Goal: Find specific page/section: Find specific page/section

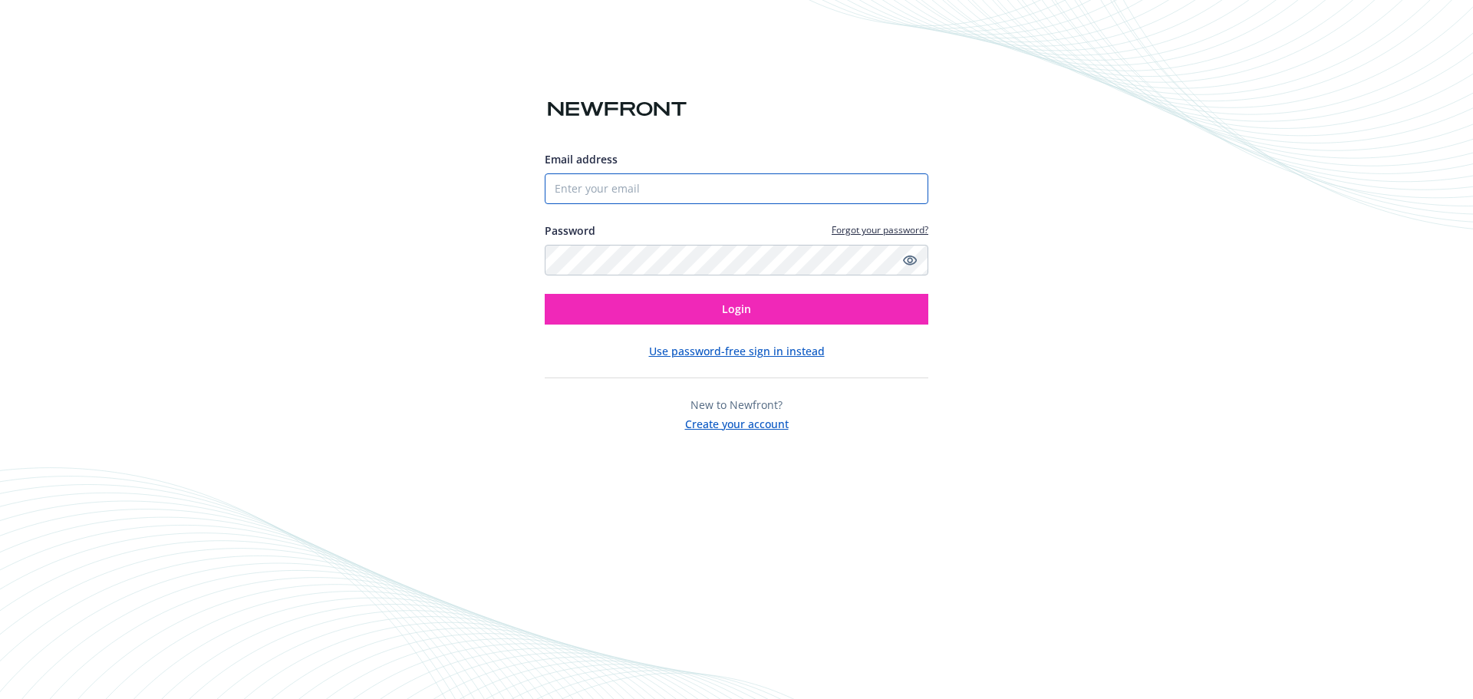
click at [687, 178] on input "Email address" at bounding box center [737, 188] width 384 height 31
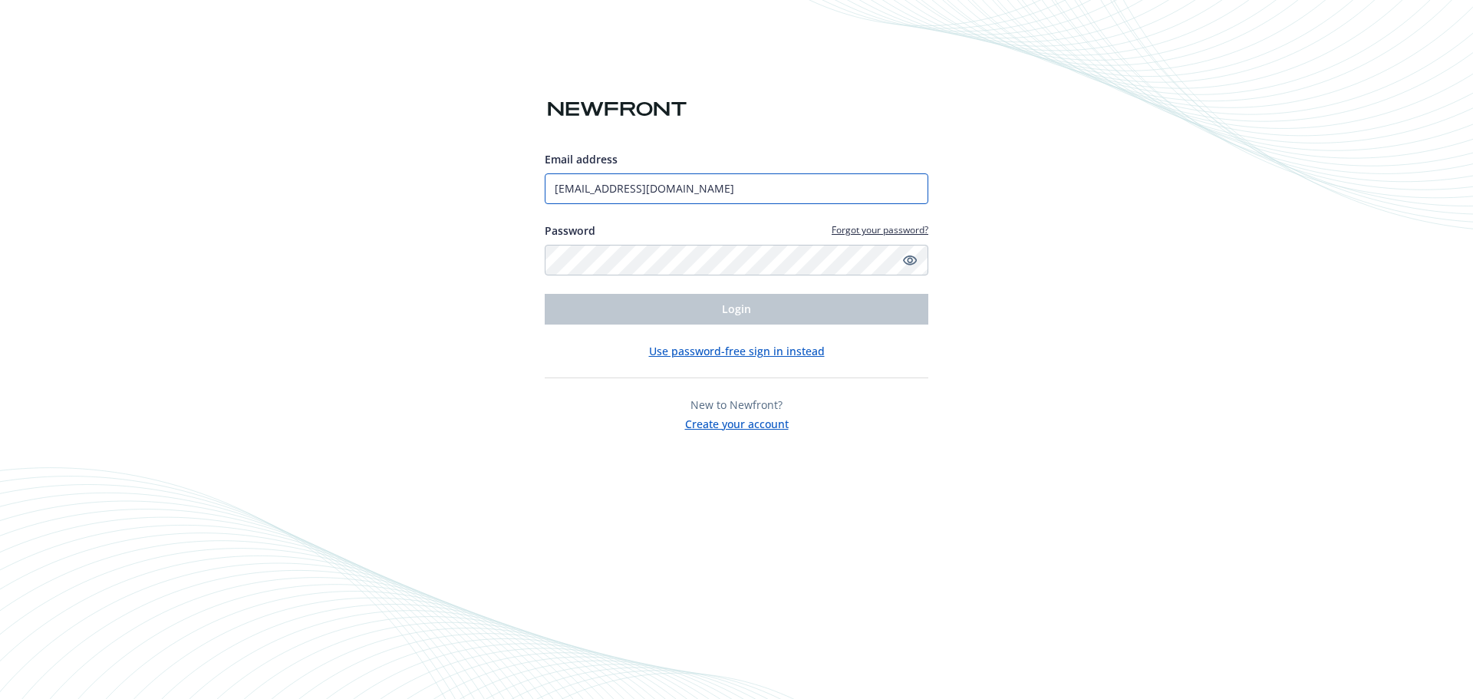
type input "[EMAIL_ADDRESS][DOMAIN_NAME]"
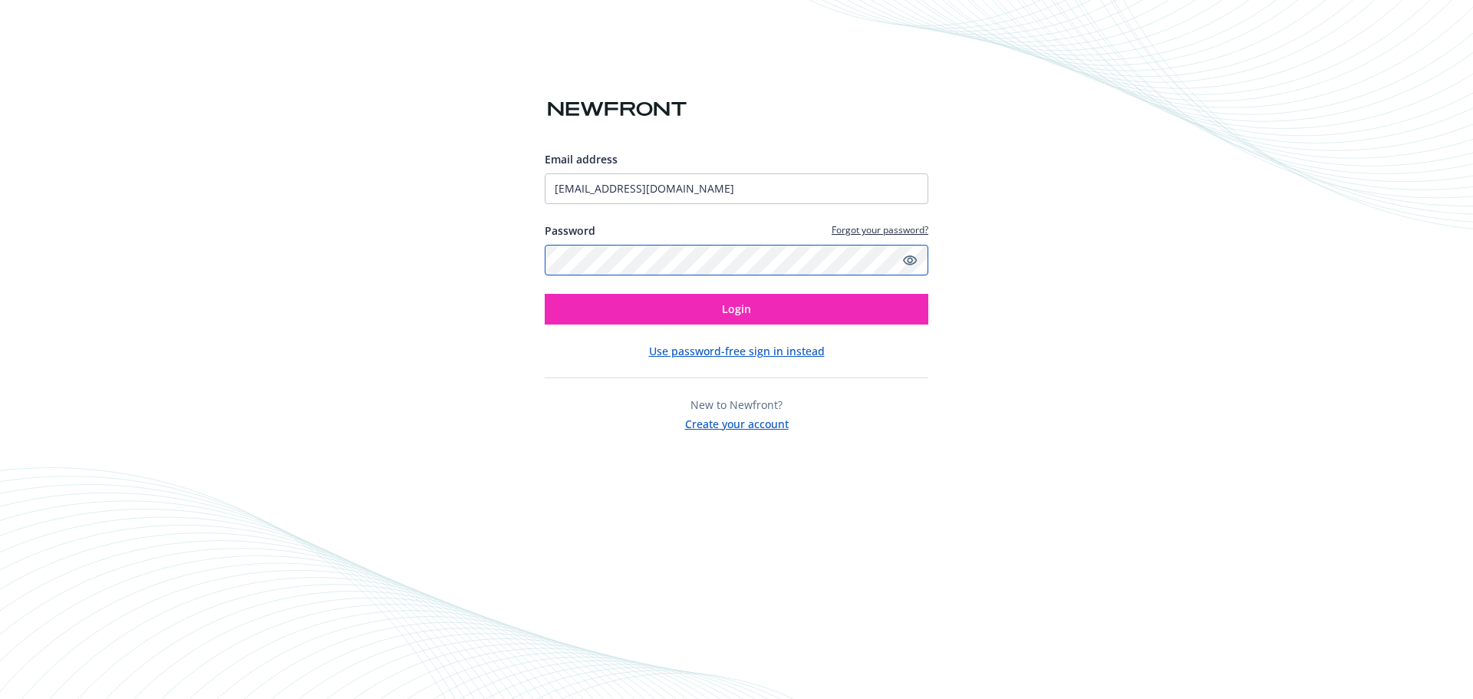
click at [545, 294] on button "Login" at bounding box center [737, 309] width 384 height 31
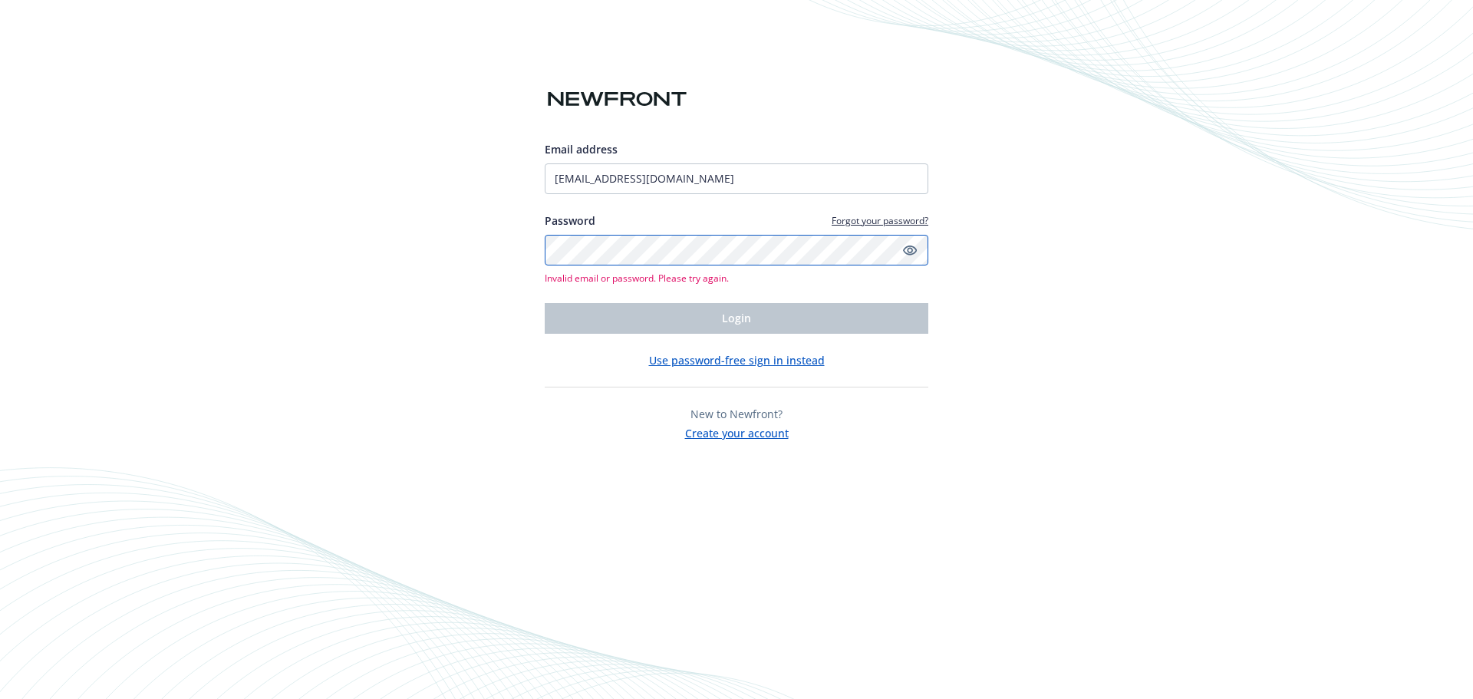
click at [220, 254] on div "Email address [EMAIL_ADDRESS][DOMAIN_NAME] Password Forgot your password? Inval…" at bounding box center [736, 349] width 1473 height 699
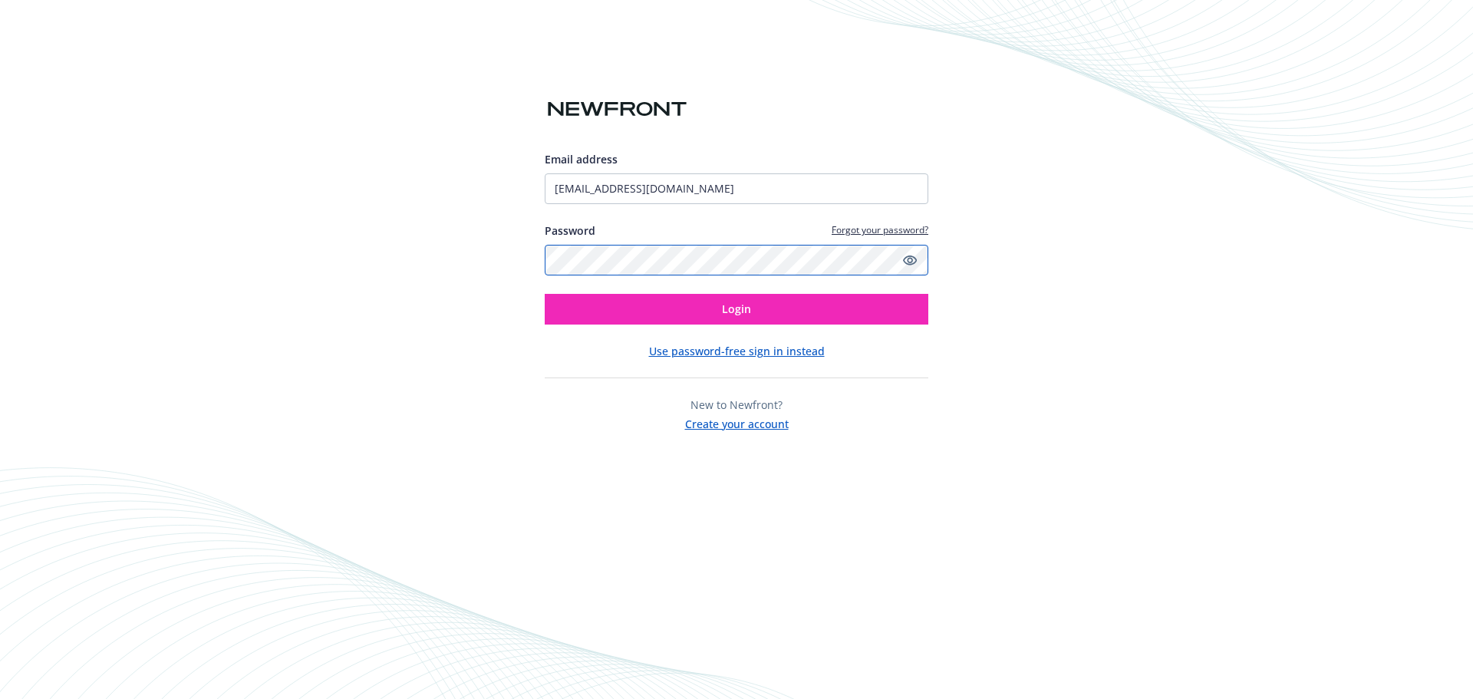
click at [545, 294] on button "Login" at bounding box center [737, 309] width 384 height 31
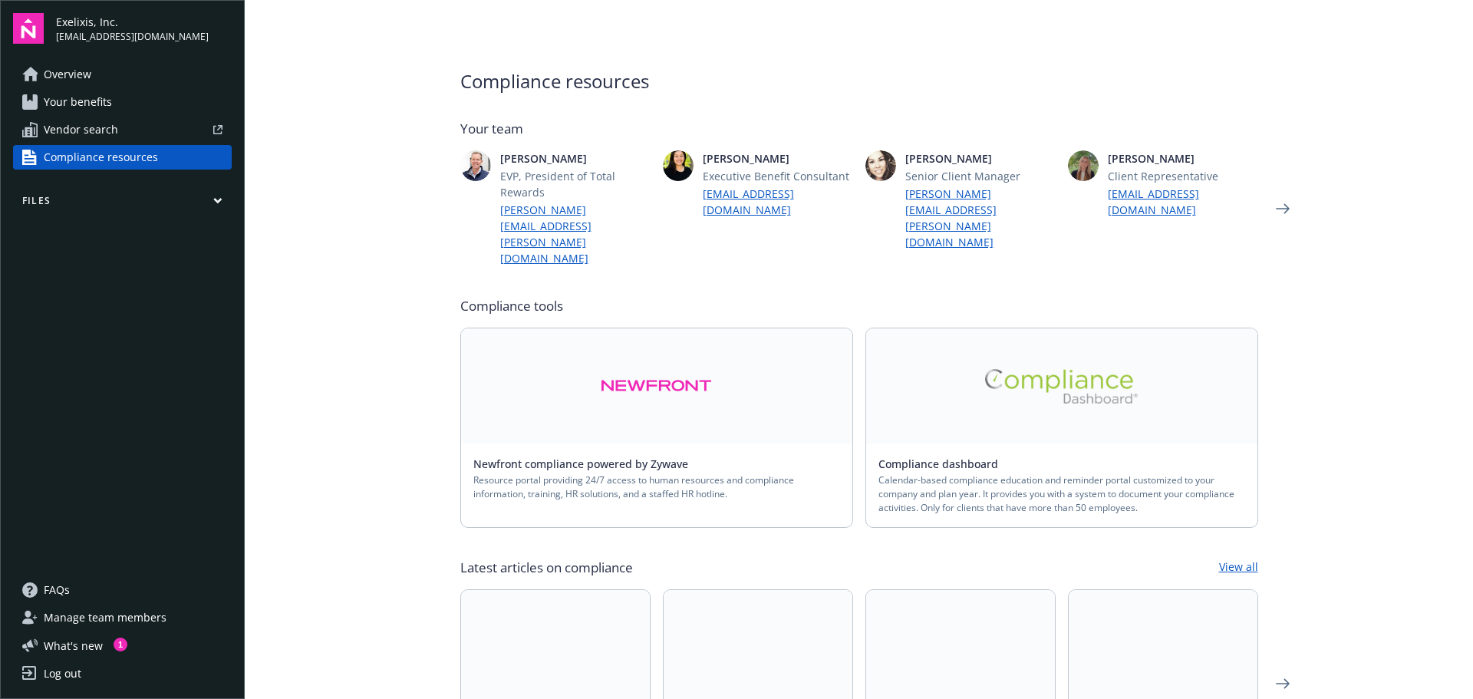
scroll to position [307, 0]
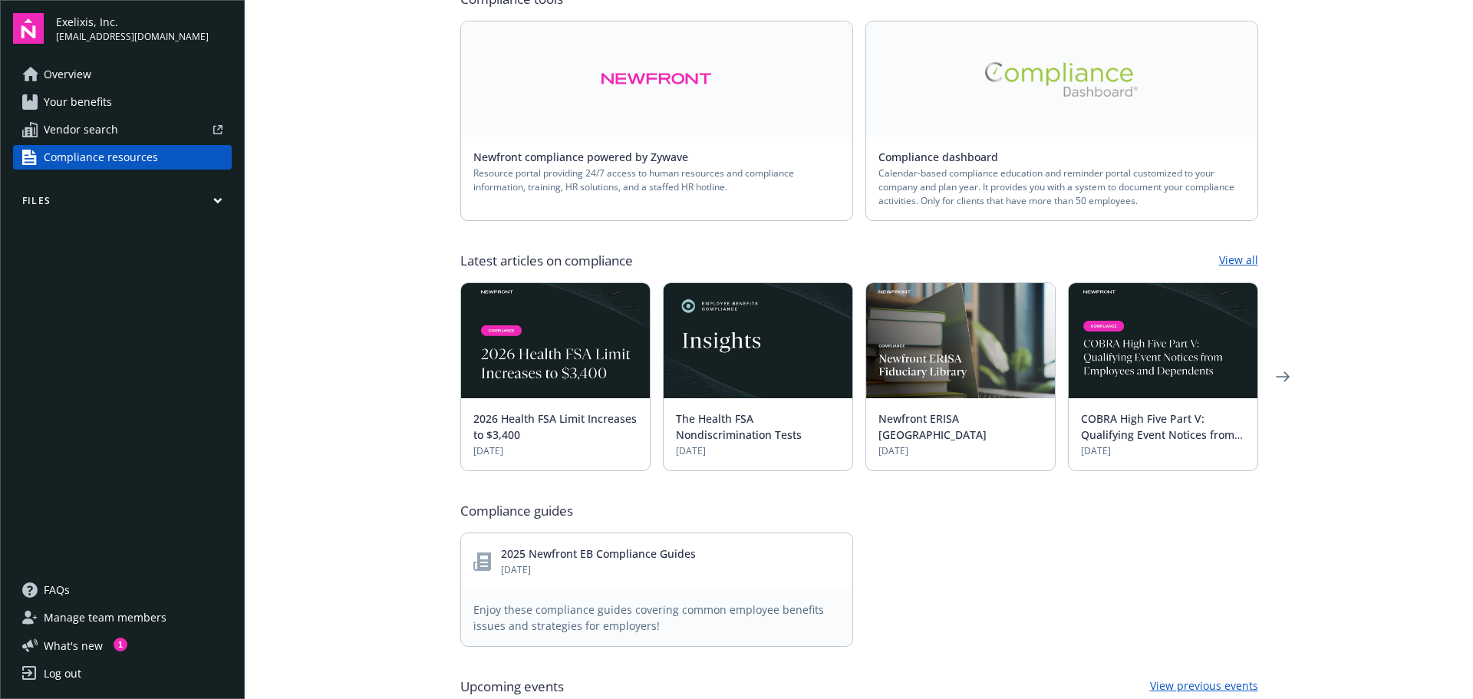
click at [90, 68] on span "Overview" at bounding box center [68, 74] width 48 height 25
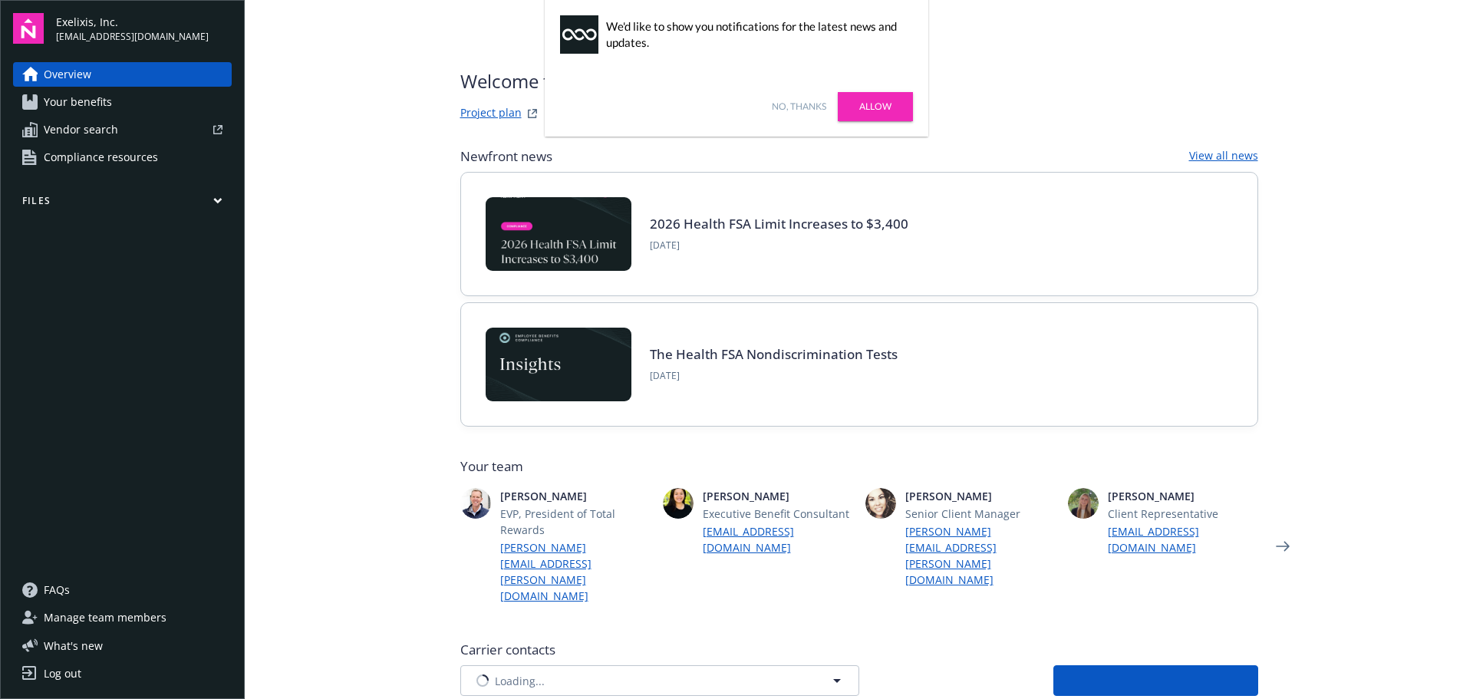
type input "ACI Specialty Benefits Corporation"
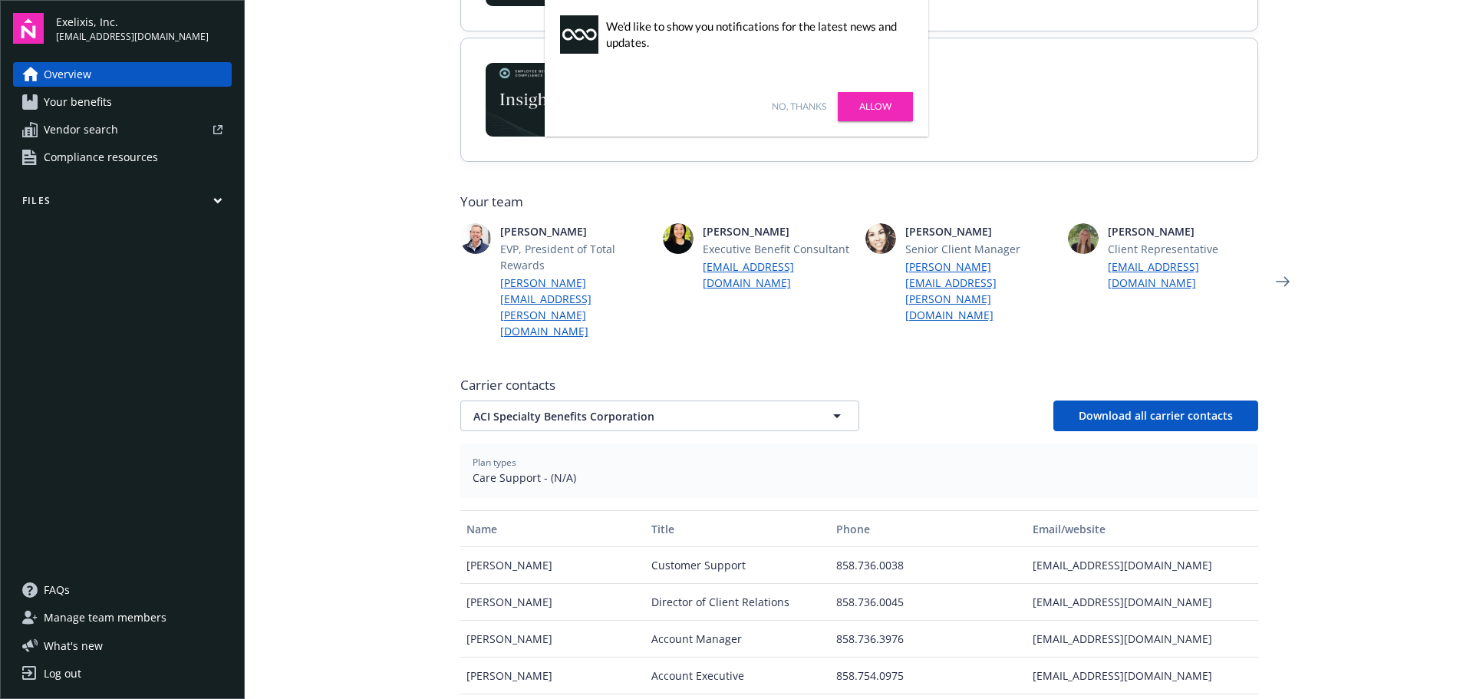
scroll to position [307, 0]
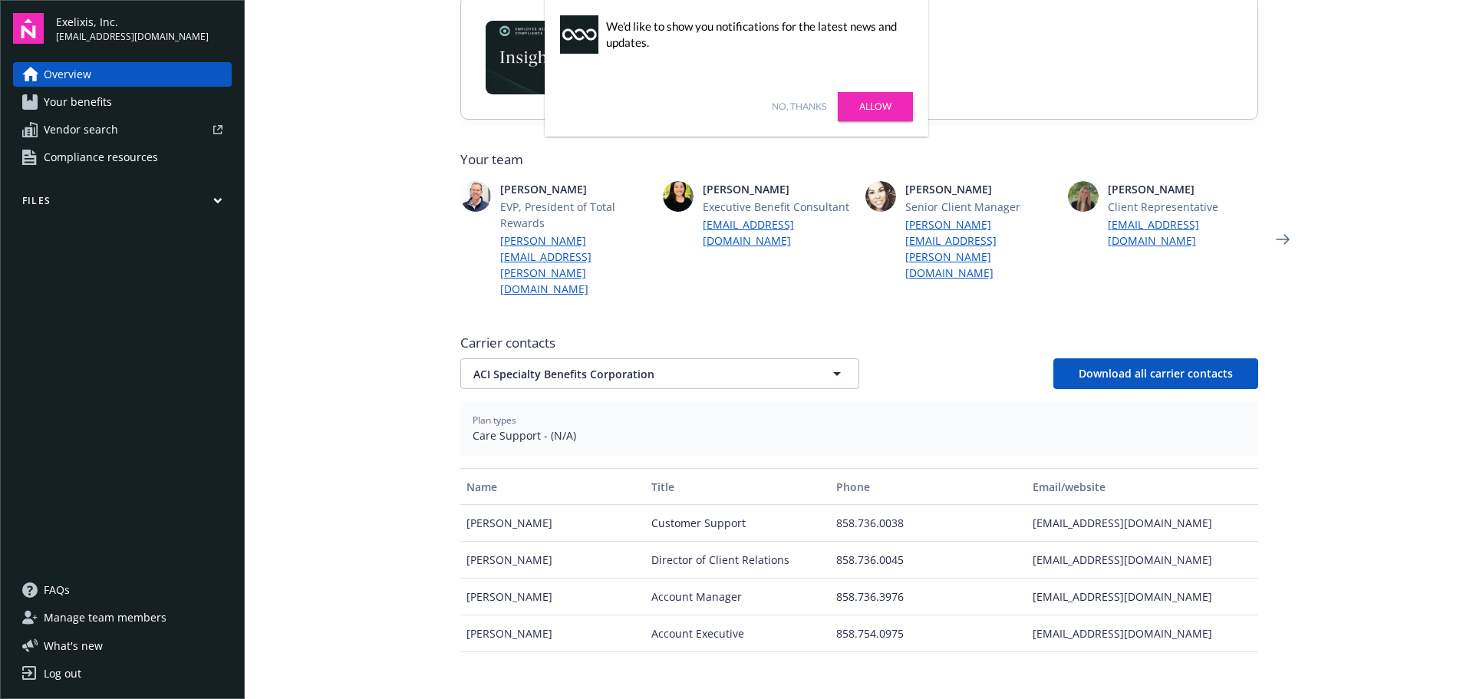
click at [885, 97] on link "Allow" at bounding box center [875, 106] width 75 height 29
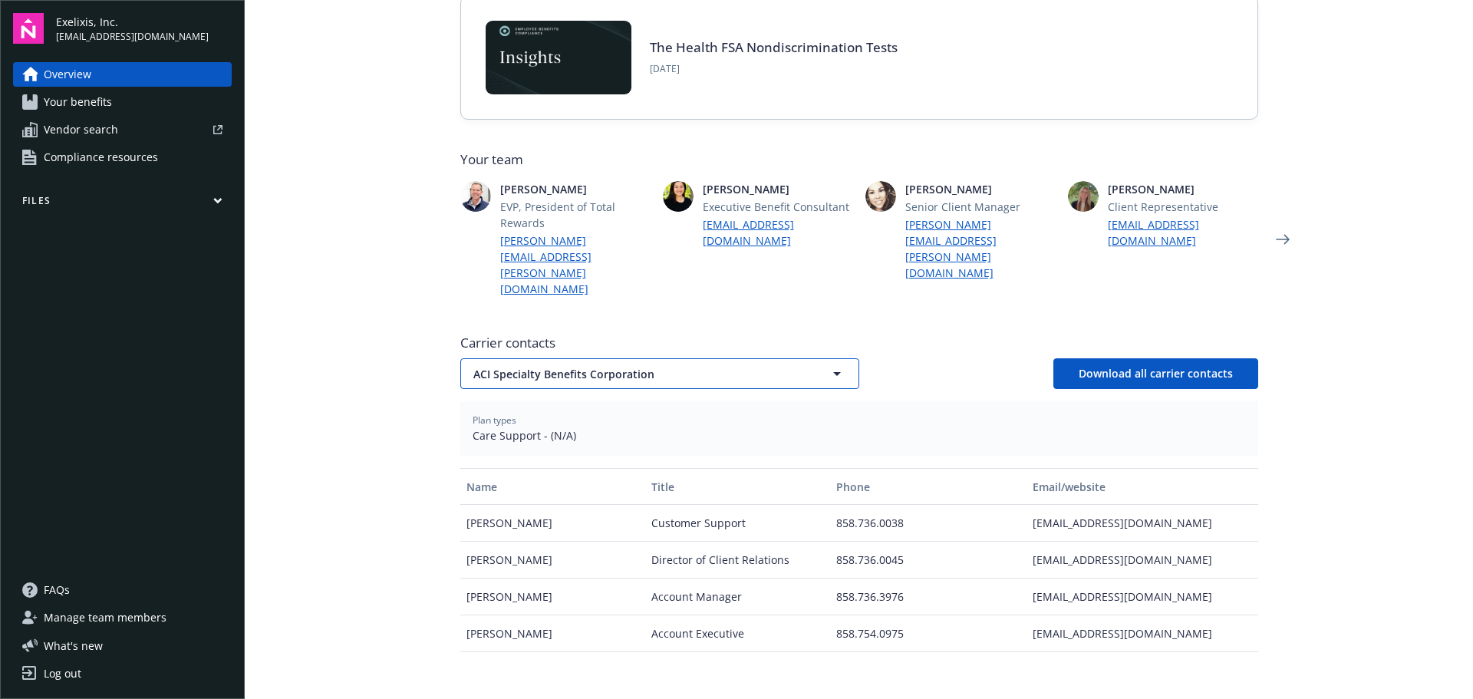
click at [627, 366] on span "ACI Specialty Benefits Corporation" at bounding box center [632, 374] width 319 height 16
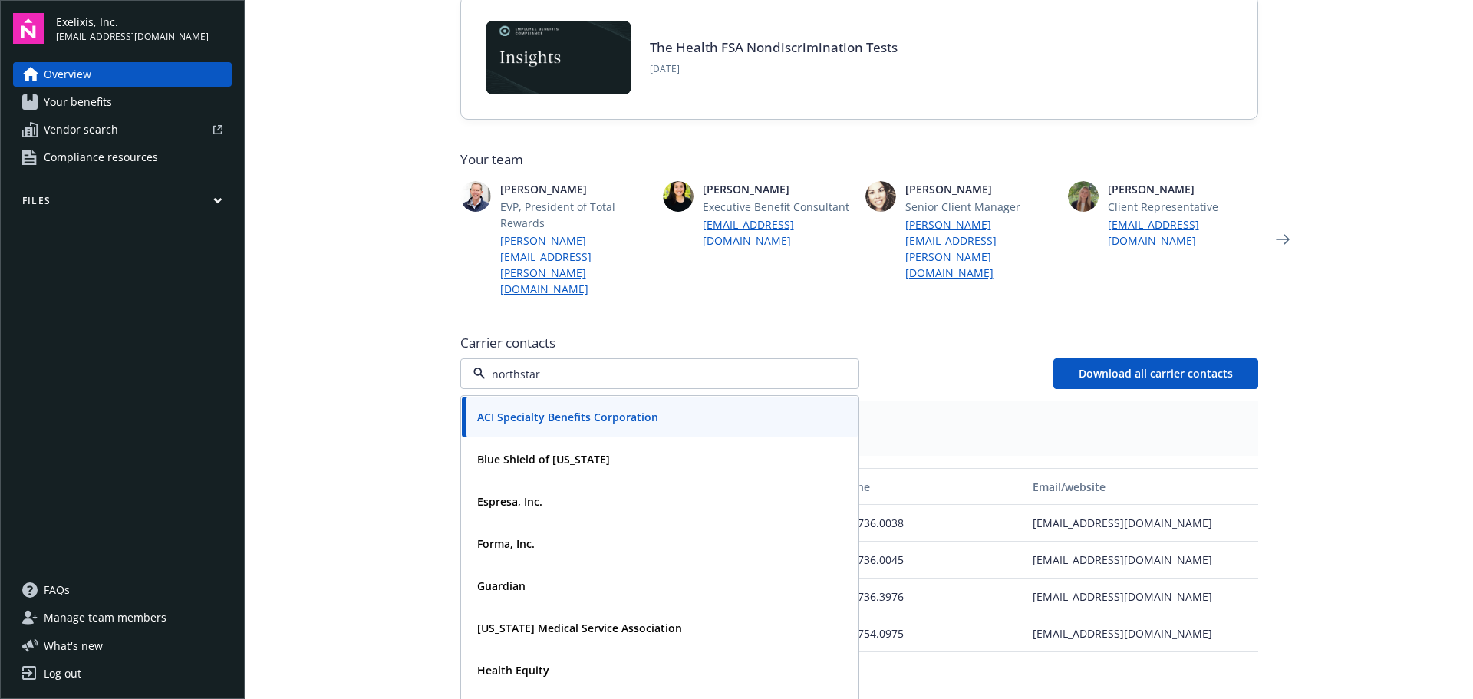
type input "northstar"
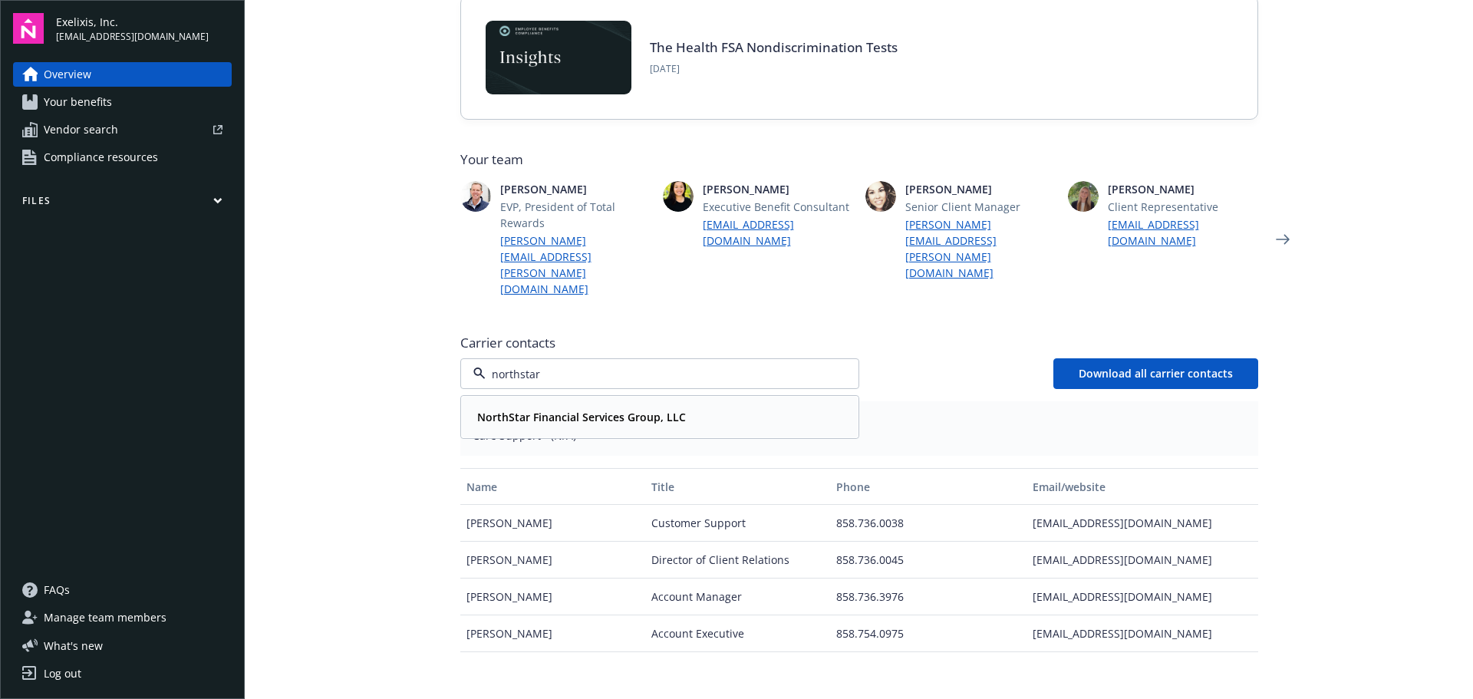
click at [566, 410] on strong "NorthStar Financial Services Group, LLC" at bounding box center [581, 417] width 209 height 15
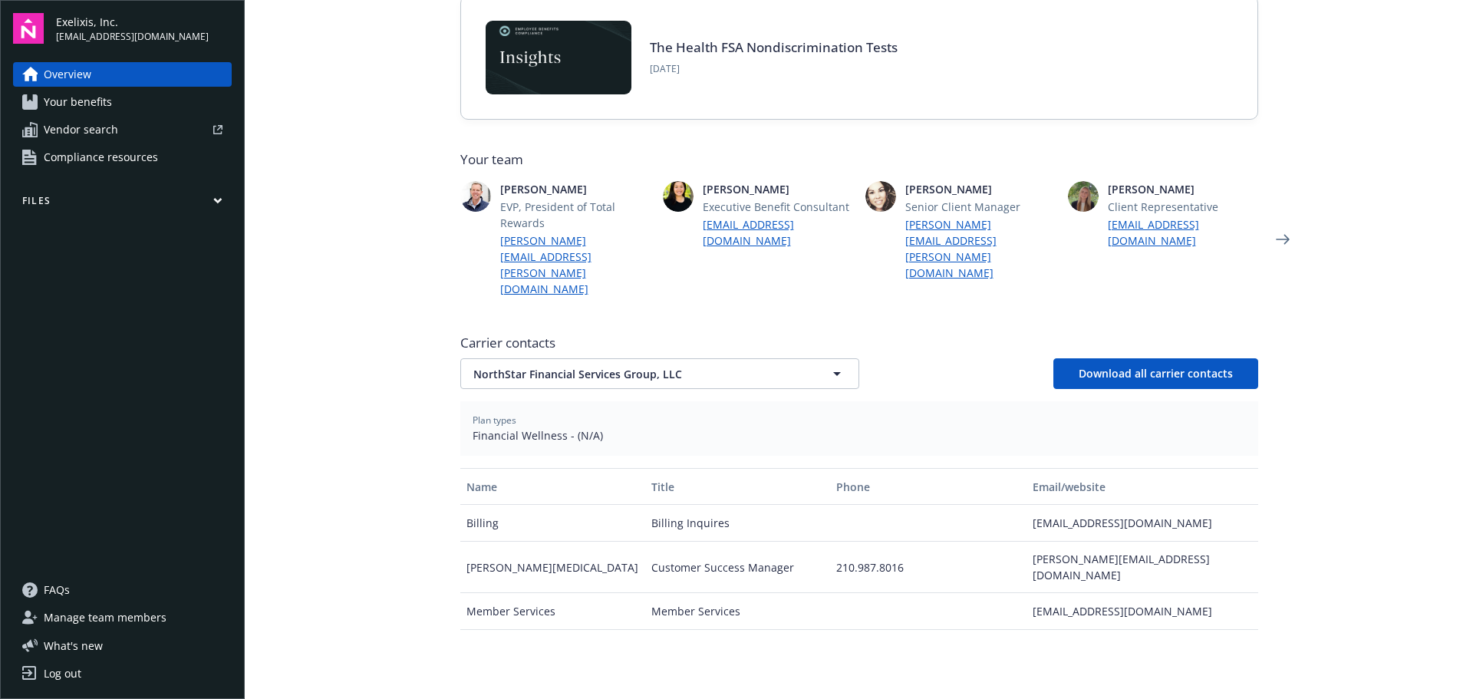
click at [370, 415] on main "Welcome to Navigator , nancy Project plan Newfront news View all news 2026 Heal…" at bounding box center [859, 349] width 1228 height 699
